Goal: Task Accomplishment & Management: Manage account settings

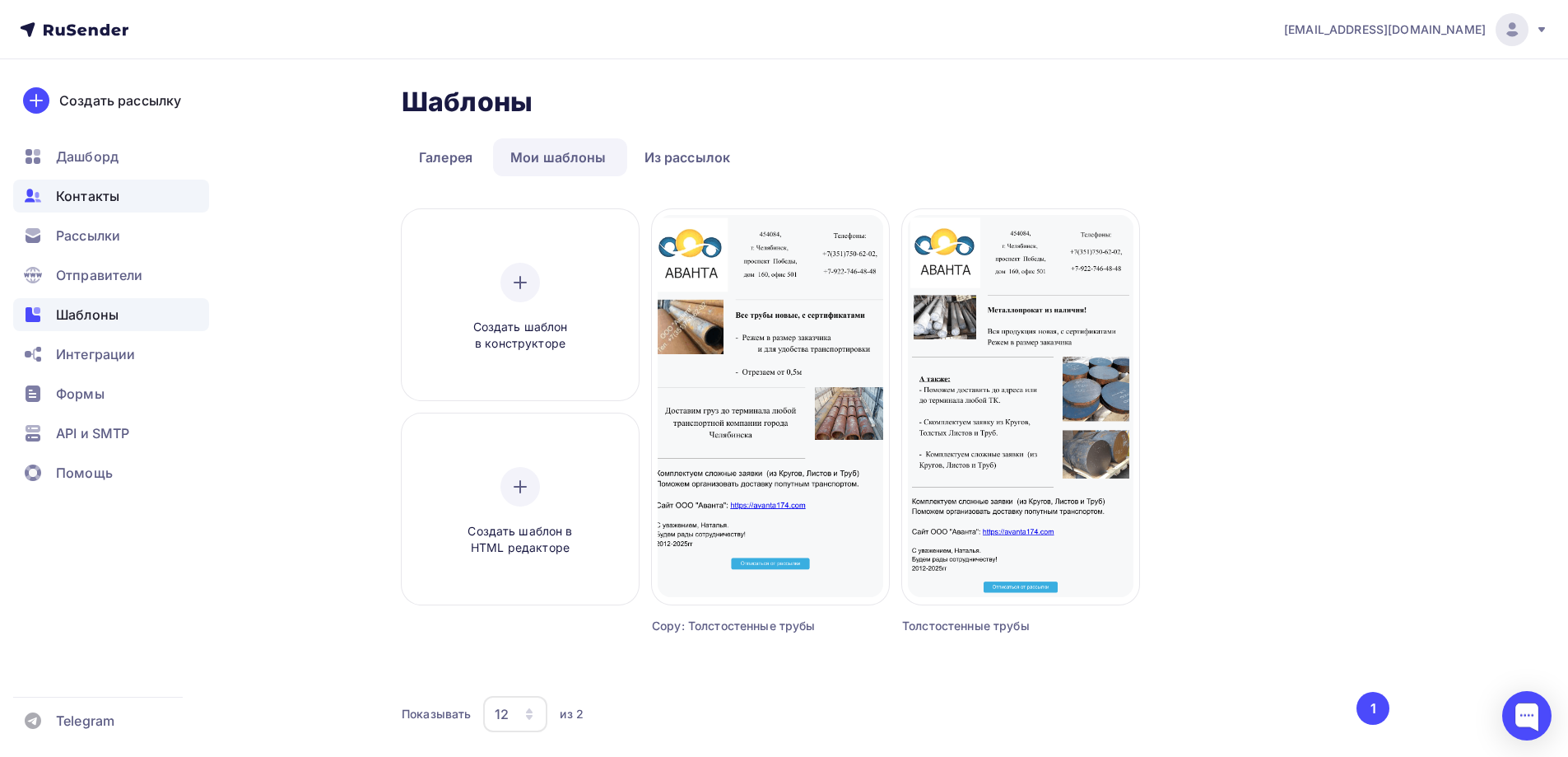
click at [113, 196] on span "Контакты" at bounding box center [88, 195] width 64 height 20
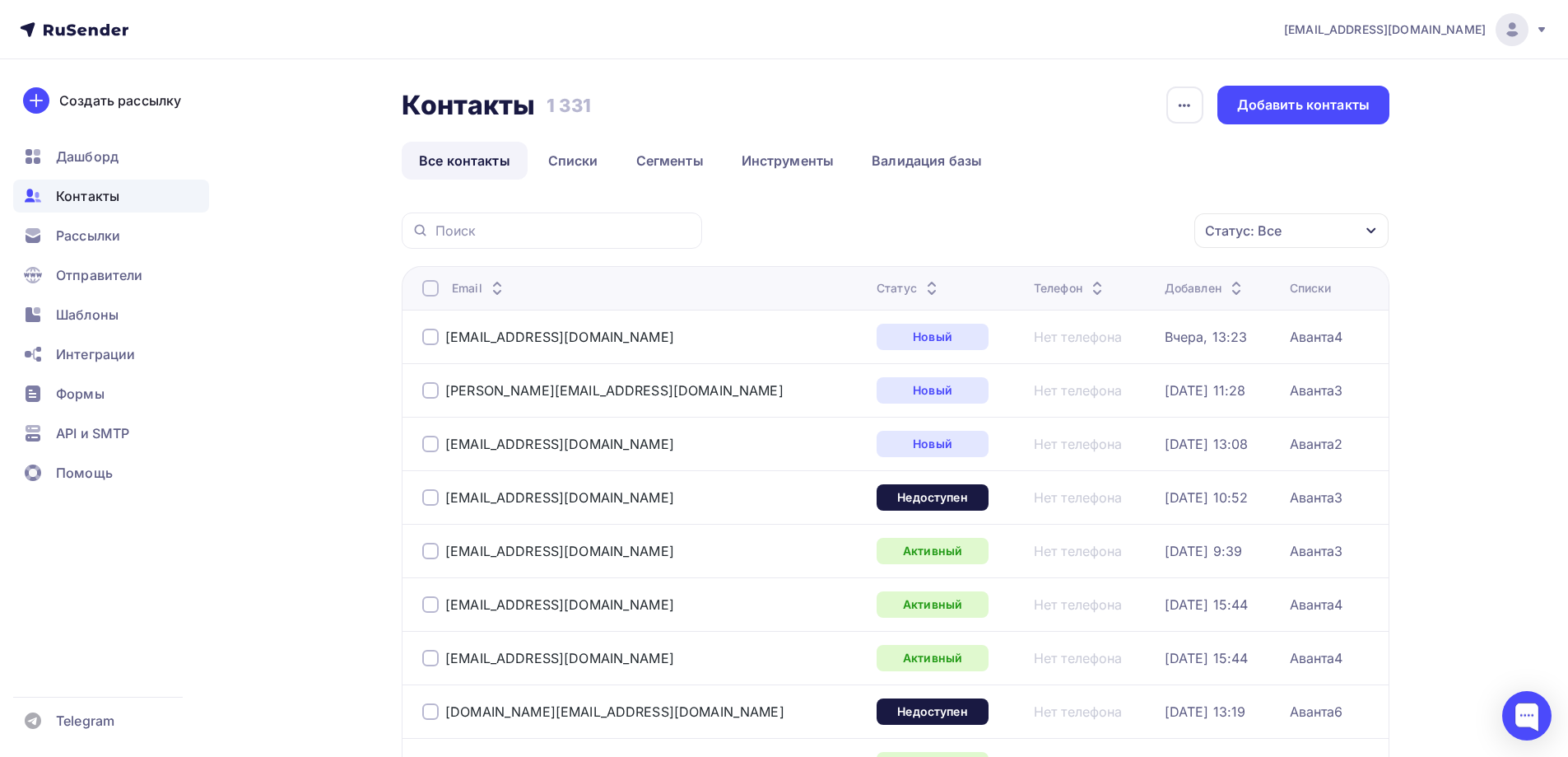
click at [618, 218] on div at bounding box center [552, 231] width 301 height 36
click at [613, 226] on input "text" at bounding box center [564, 230] width 257 height 18
paste input "[PERSON_NAME][EMAIL_ADDRESS][DOMAIN_NAME]"
type input "[PERSON_NAME][EMAIL_ADDRESS][DOMAIN_NAME]"
click at [413, 226] on icon at bounding box center [420, 230] width 18 height 20
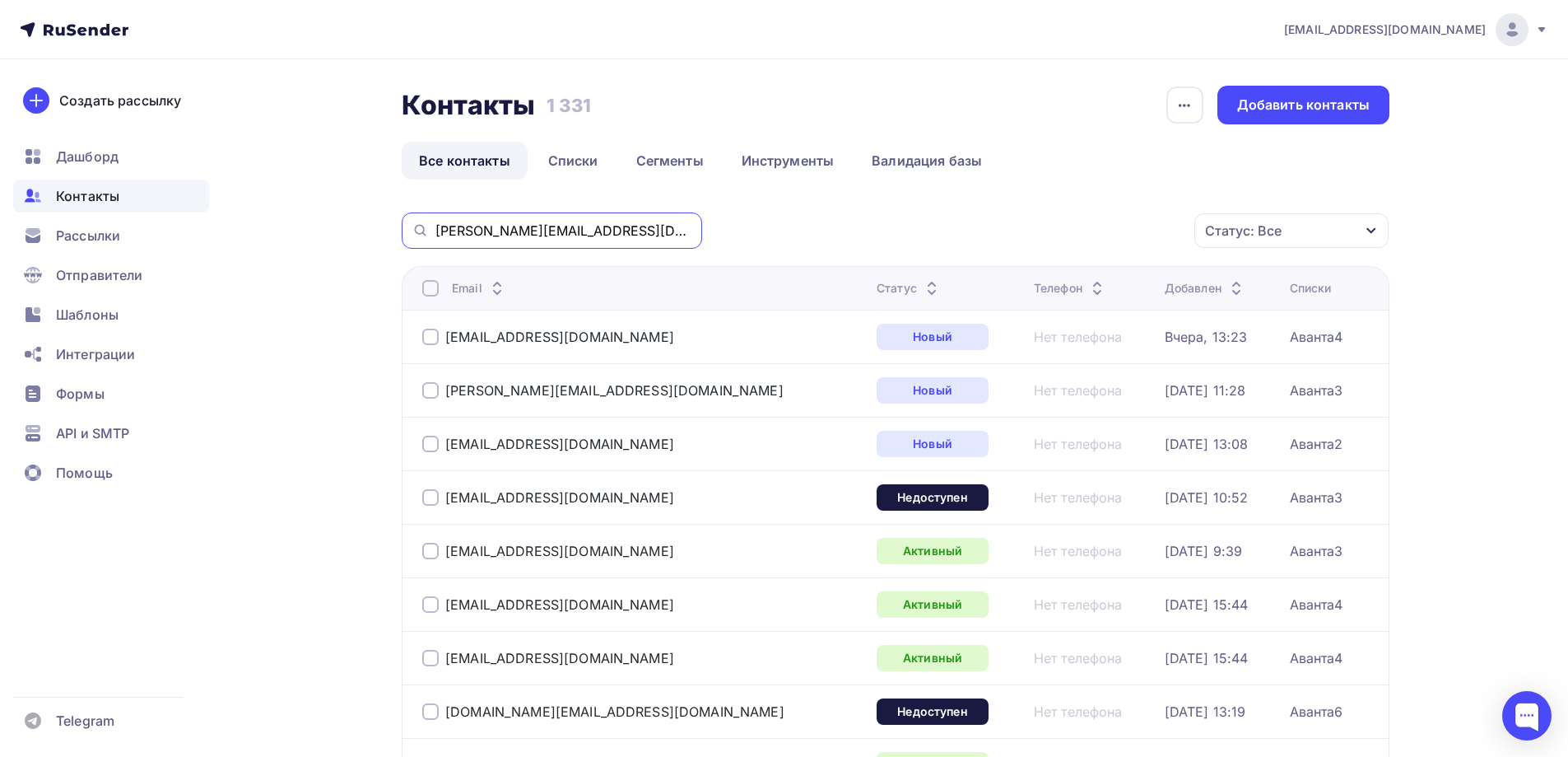
click at [553, 226] on input "[PERSON_NAME][EMAIL_ADDRESS][DOMAIN_NAME]" at bounding box center [564, 230] width 257 height 18
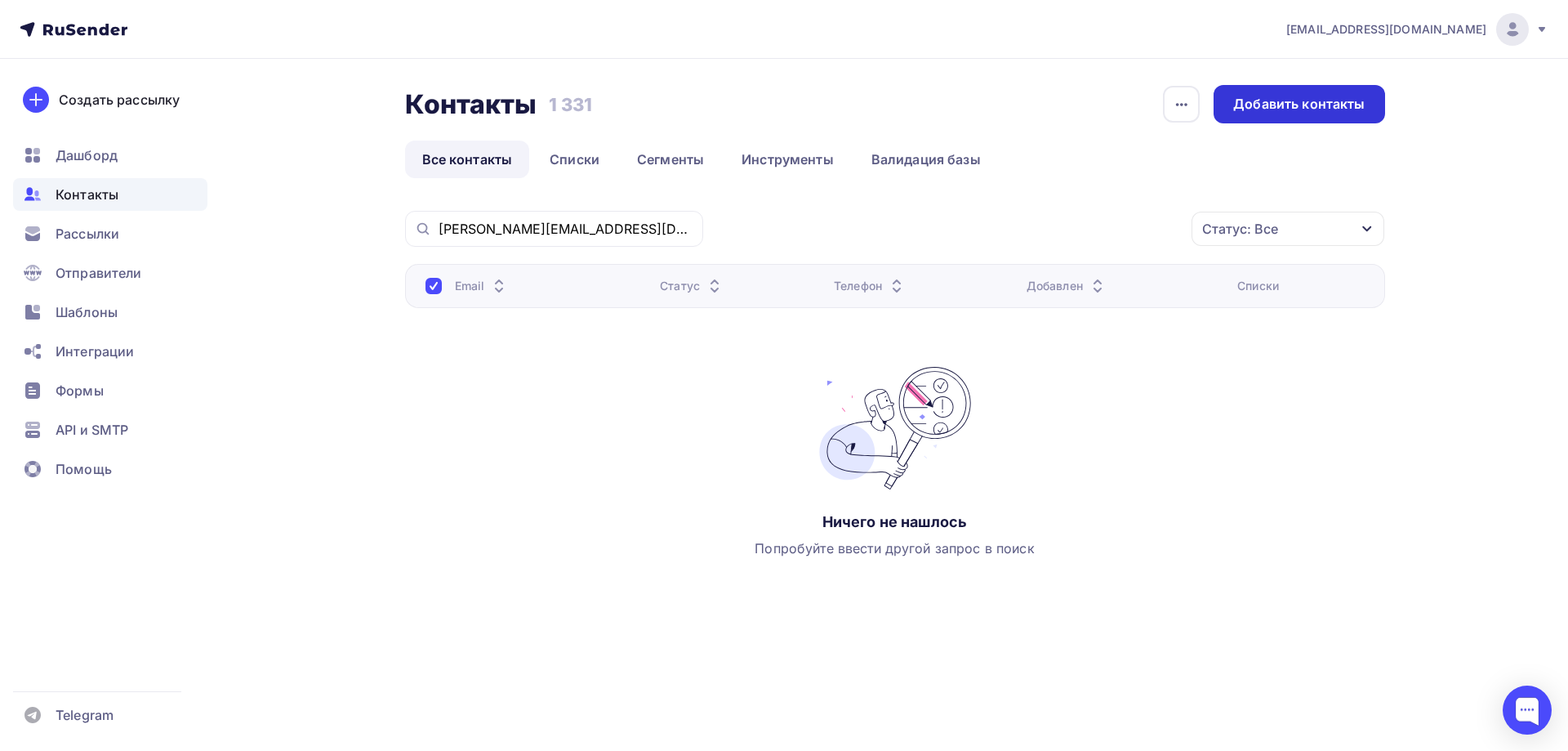
click at [1358, 93] on div "Добавить контакты" at bounding box center [1299, 103] width 171 height 38
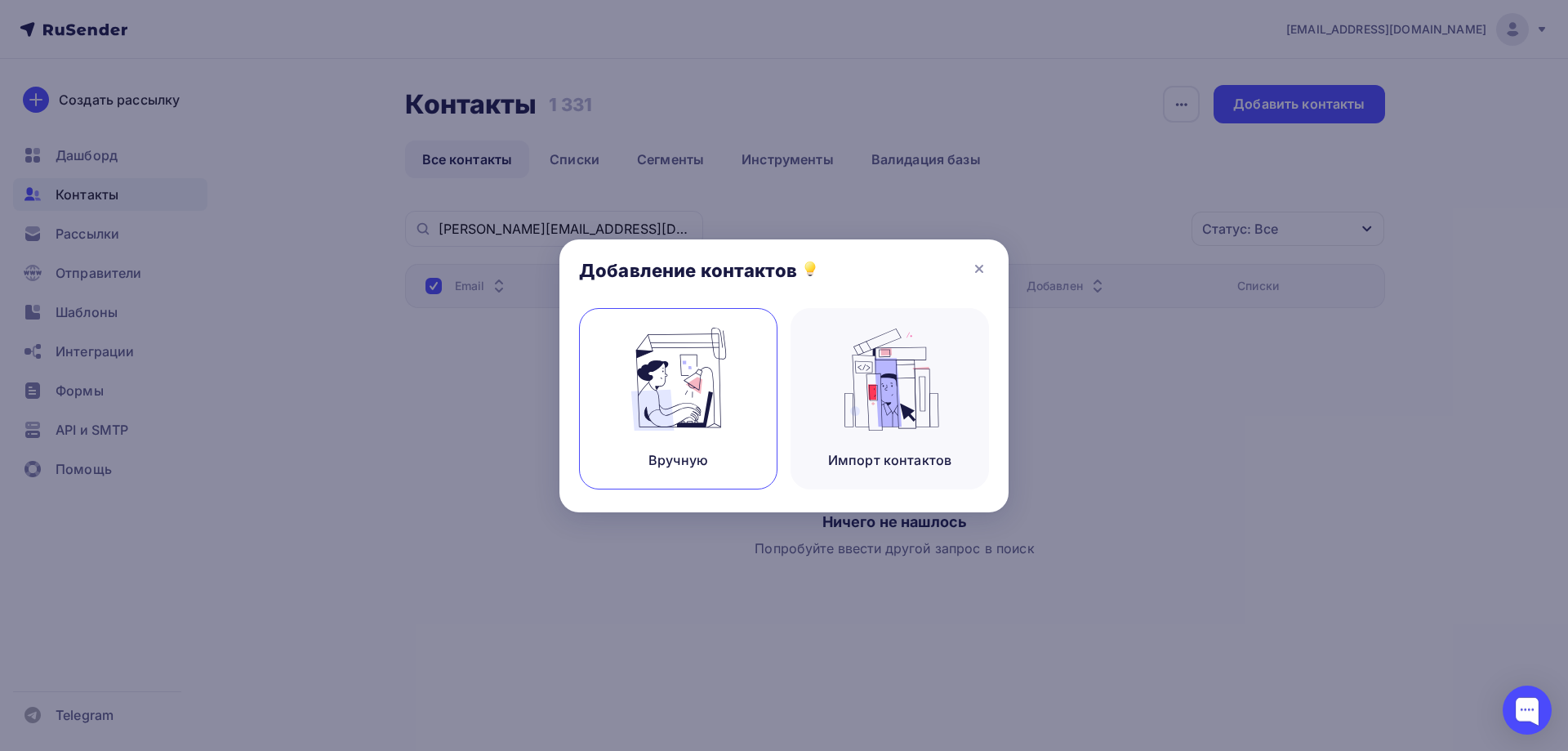
click at [695, 395] on img at bounding box center [678, 378] width 109 height 103
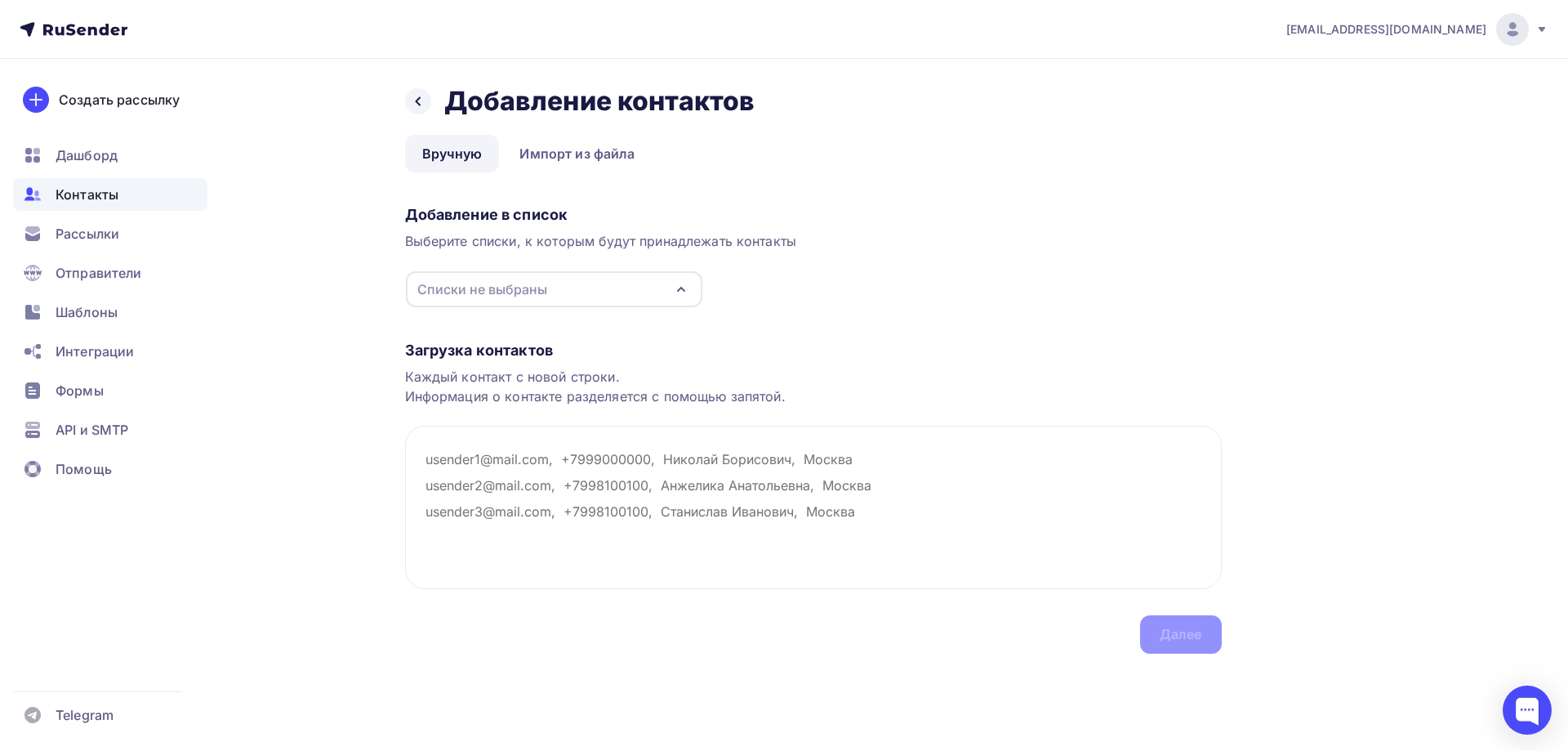
click at [563, 285] on div "Списки не выбраны" at bounding box center [553, 289] width 296 height 36
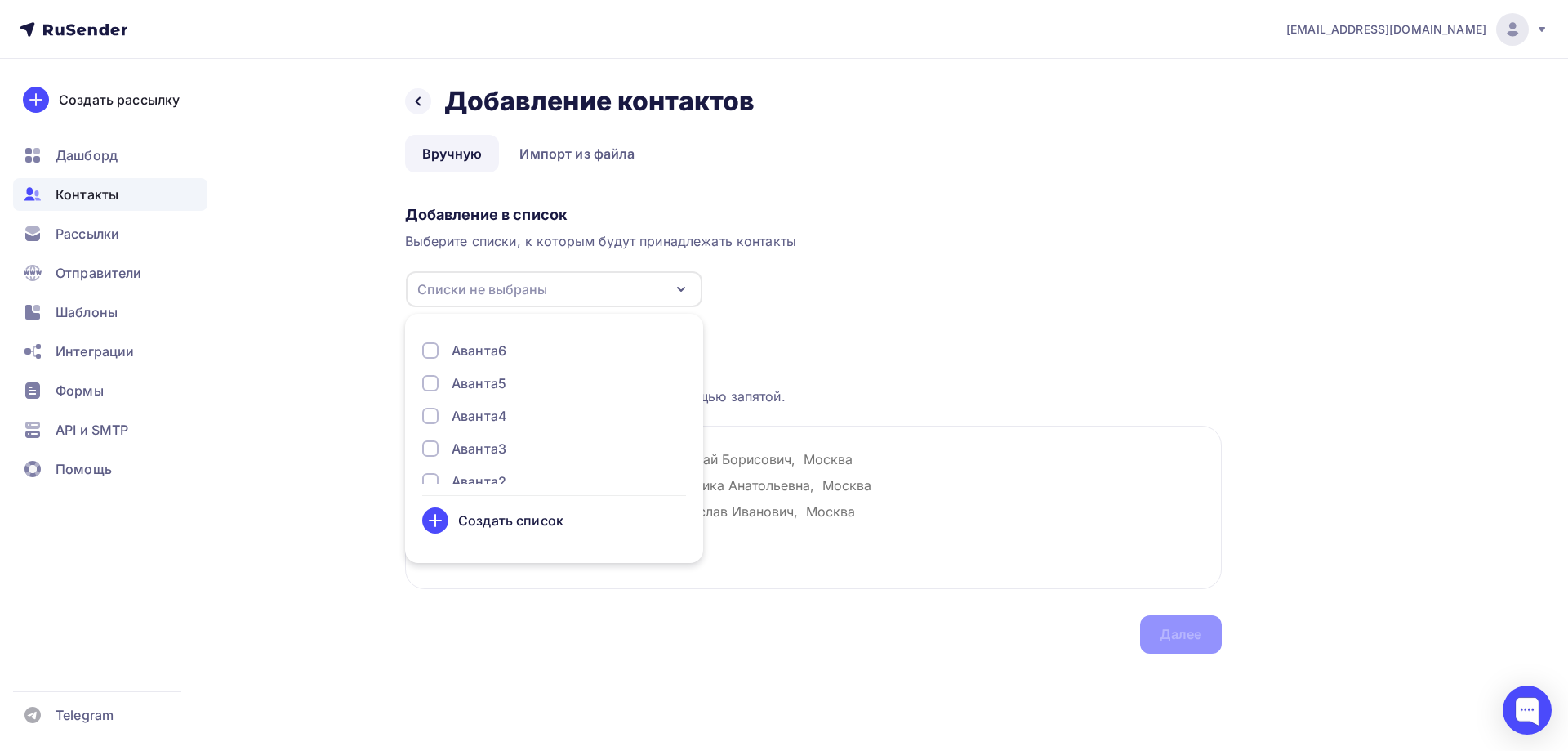
click at [505, 450] on div "Аванта3" at bounding box center [479, 448] width 55 height 20
click at [969, 331] on div "Загрузка контактов Каждый контакт с новой строки. Информация о контакте разделя…" at bounding box center [813, 480] width 816 height 345
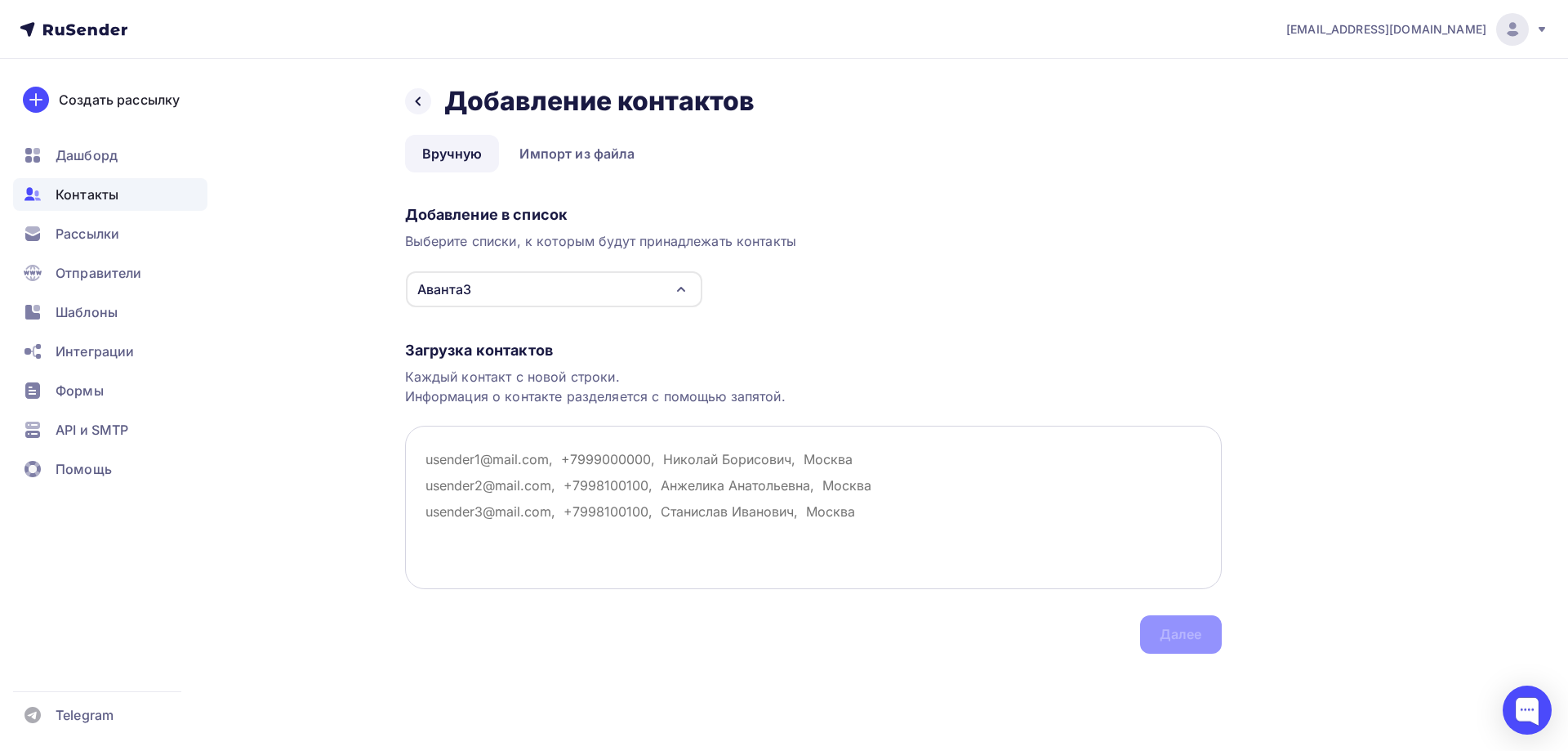
click at [708, 486] on textarea at bounding box center [813, 507] width 816 height 163
paste textarea "[PERSON_NAME][EMAIL_ADDRESS][DOMAIN_NAME]"
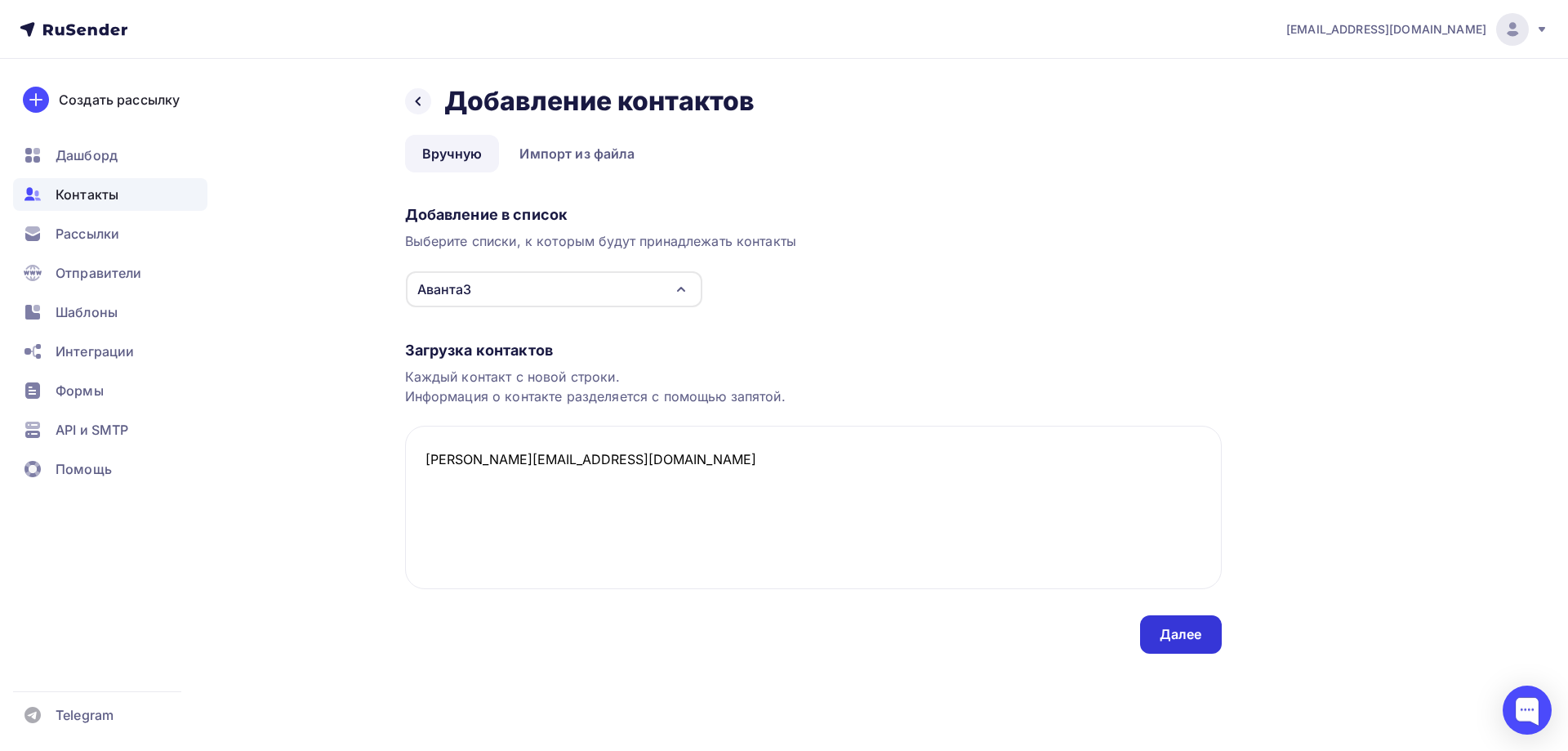
type textarea "[PERSON_NAME][EMAIL_ADDRESS][DOMAIN_NAME]"
click at [1184, 642] on div "Далее" at bounding box center [1181, 634] width 43 height 19
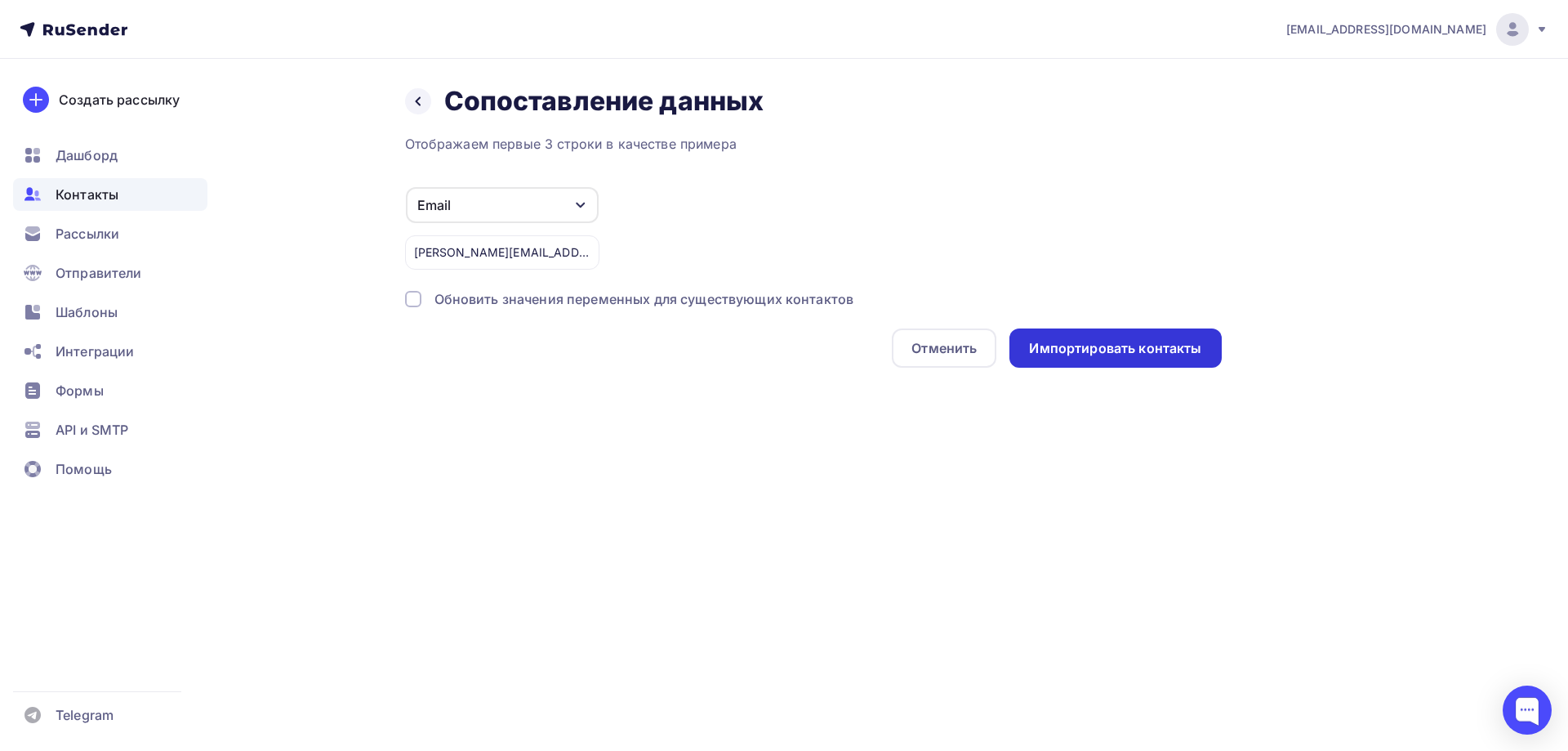
click at [1173, 348] on div "Импортировать контакты" at bounding box center [1115, 349] width 173 height 19
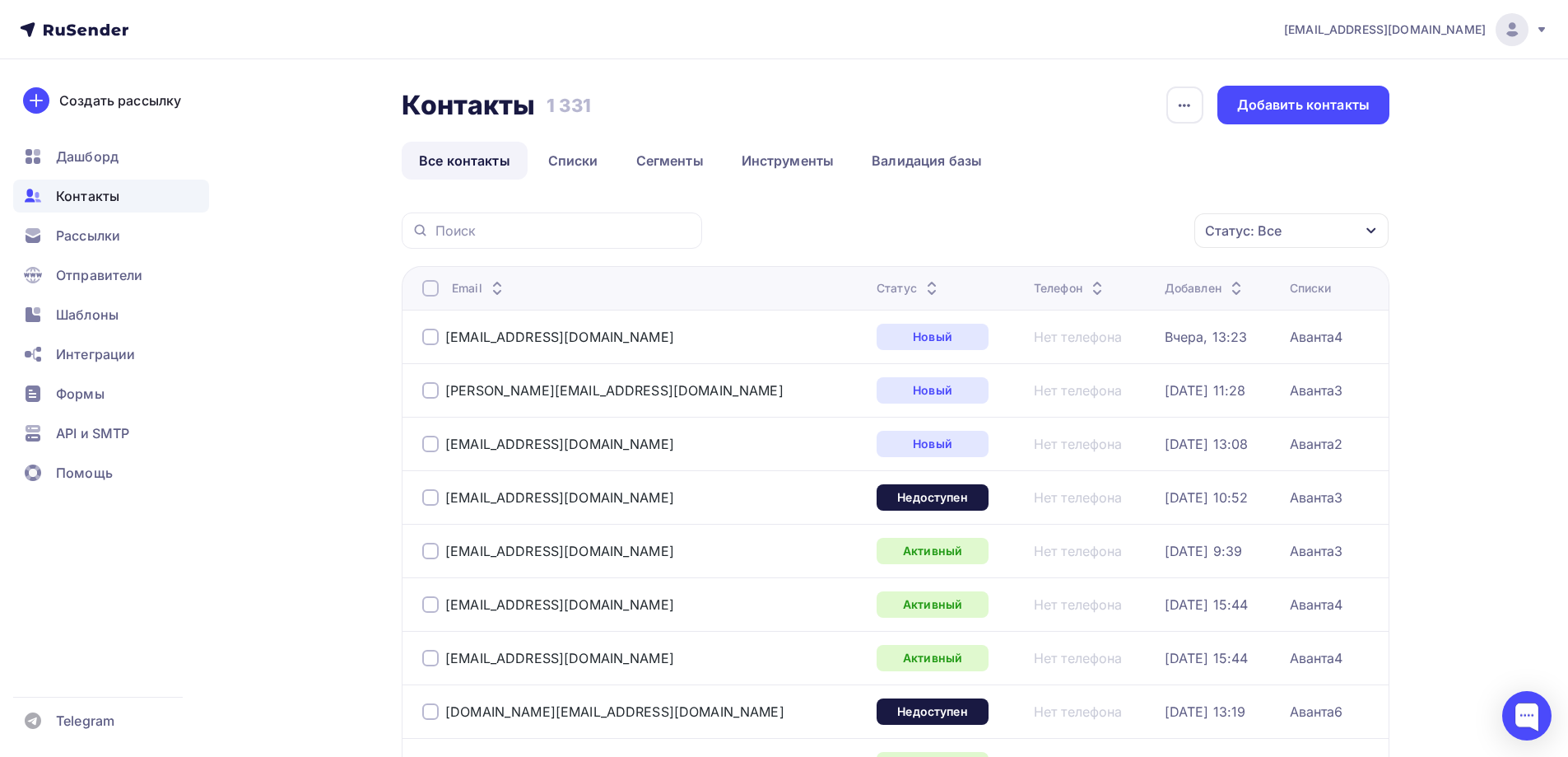
click at [1010, 50] on icon at bounding box center [1008, 53] width 7 height 7
